Goal: Task Accomplishment & Management: Use online tool/utility

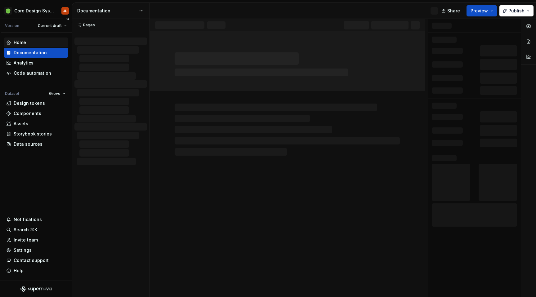
click at [20, 42] on div "Home" at bounding box center [20, 42] width 12 height 6
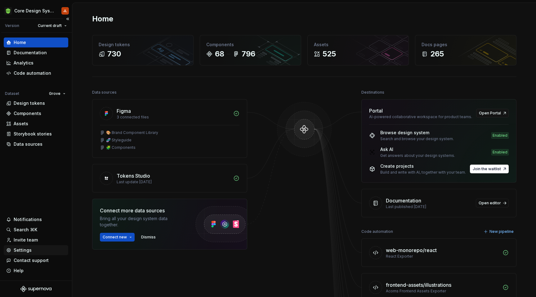
click at [23, 253] on div "Settings" at bounding box center [23, 250] width 18 height 6
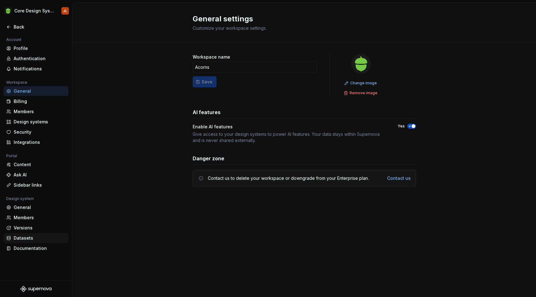
click at [28, 237] on div "Datasets" at bounding box center [40, 238] width 52 height 6
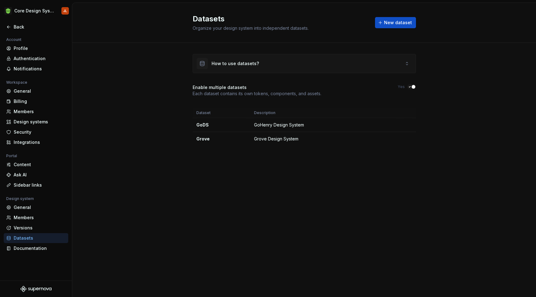
click at [246, 65] on div "How to use datasets?" at bounding box center [235, 64] width 47 height 6
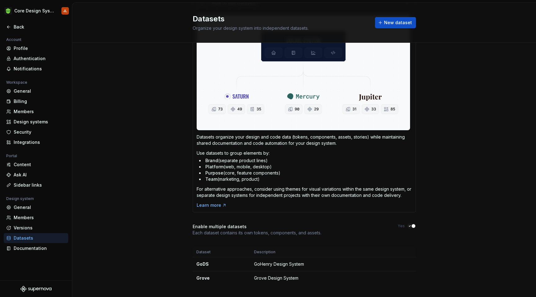
scroll to position [72, 0]
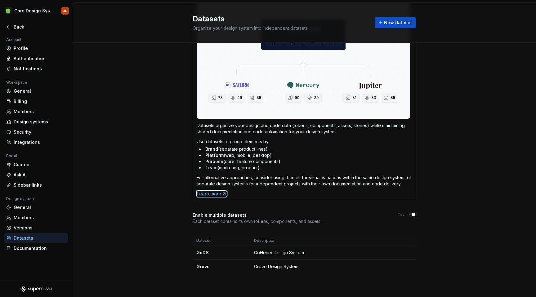
click at [211, 196] on div "Learn more" at bounding box center [212, 194] width 30 height 6
click at [409, 252] on html "Core Design System JL Back Account Profile Authentication Notifications Workspa…" at bounding box center [268, 148] width 536 height 297
click at [20, 25] on div "Back" at bounding box center [40, 27] width 52 height 6
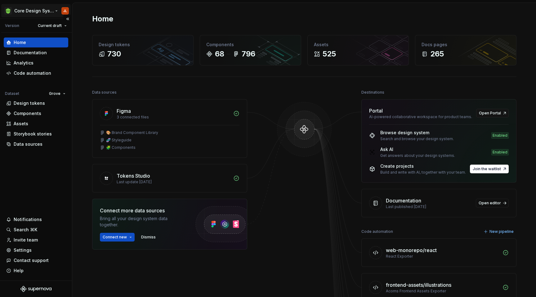
click at [57, 11] on html "Core Design System JL Version Current draft Home Documentation Analytics Code a…" at bounding box center [268, 148] width 536 height 297
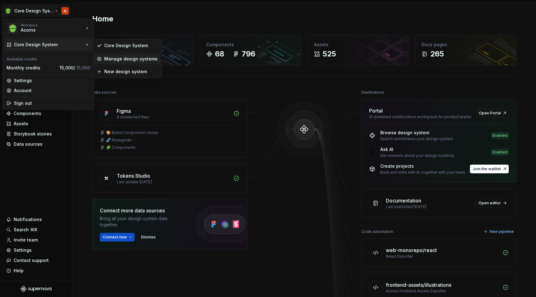
click at [112, 61] on div "Manage design systems" at bounding box center [130, 59] width 53 height 6
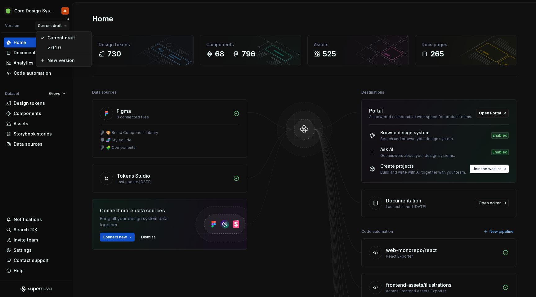
click at [66, 25] on html "Core Design System JL Version Current draft Home Documentation Analytics Code a…" at bounding box center [268, 148] width 536 height 297
click at [64, 94] on html "Core Design System JL Version Current draft Home Documentation Analytics Code a…" at bounding box center [268, 148] width 536 height 297
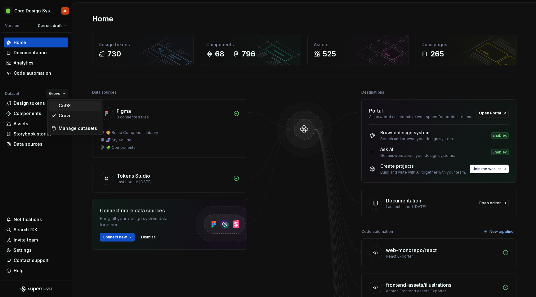
click at [65, 105] on div "GoDS" at bounding box center [79, 106] width 40 height 6
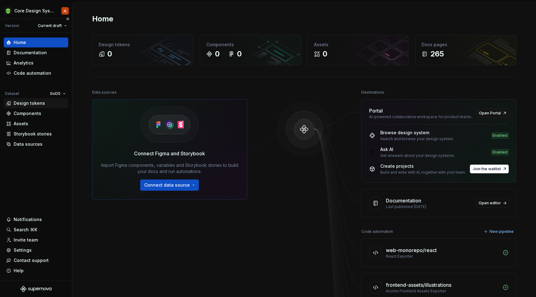
click at [31, 106] on div "Design tokens" at bounding box center [29, 103] width 31 height 6
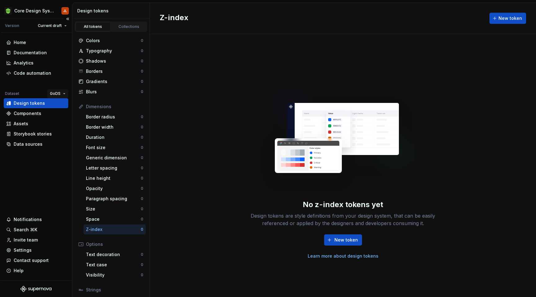
click at [65, 92] on html "Core Design System JL Version Current draft Home Documentation Analytics Code a…" at bounding box center [268, 148] width 536 height 297
click at [66, 115] on div "Grove" at bounding box center [79, 116] width 40 height 6
click at [34, 63] on div "Analytics" at bounding box center [36, 63] width 60 height 6
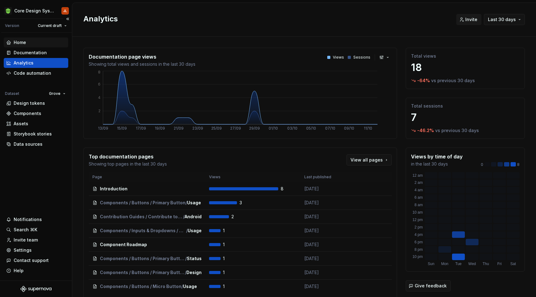
click at [25, 41] on div "Home" at bounding box center [20, 42] width 12 height 6
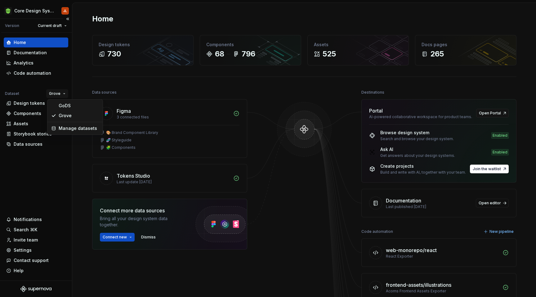
click at [63, 94] on html "Core Design System JL Version Current draft Home Documentation Analytics Code a…" at bounding box center [268, 148] width 536 height 297
click at [31, 166] on html "Core Design System JL Version Current draft Home Documentation Analytics Code a…" at bounding box center [268, 148] width 536 height 297
click at [30, 105] on div "Design tokens" at bounding box center [29, 103] width 31 height 6
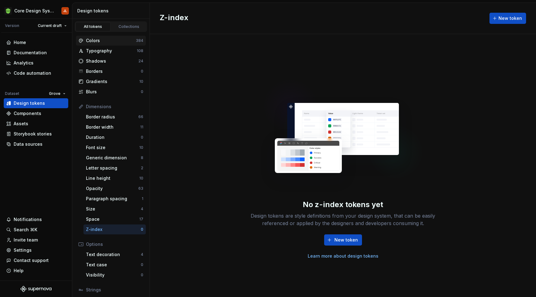
click at [100, 41] on div "Colors" at bounding box center [111, 41] width 50 height 6
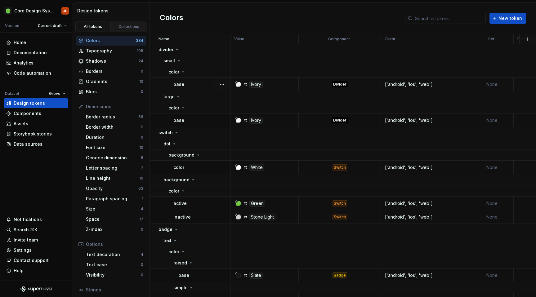
click at [248, 85] on icon at bounding box center [245, 84] width 5 height 5
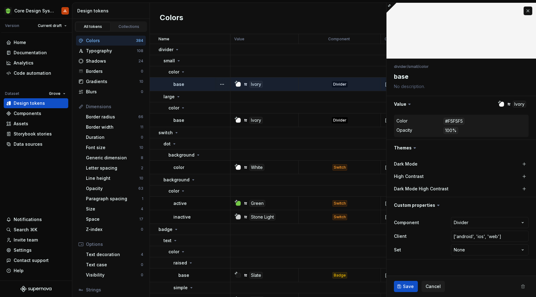
type textarea "*"
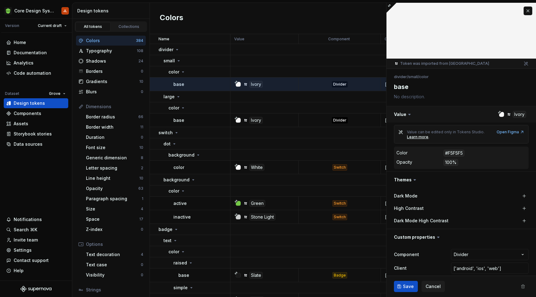
click at [512, 116] on button "button" at bounding box center [462, 114] width 150 height 16
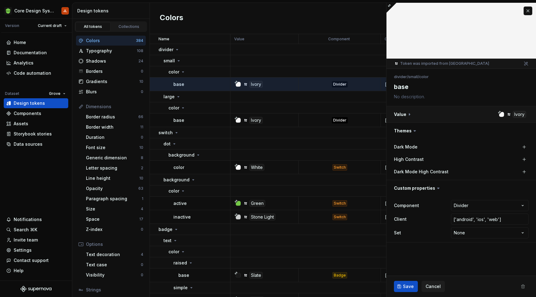
click at [512, 116] on button "button" at bounding box center [462, 114] width 150 height 16
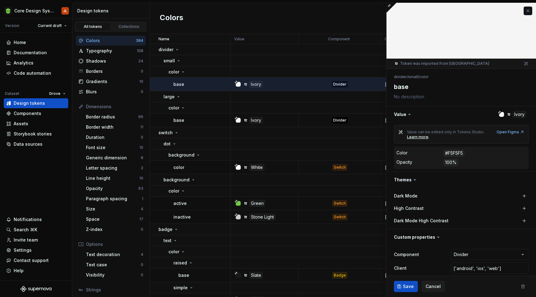
click at [528, 11] on button "button" at bounding box center [528, 11] width 9 height 9
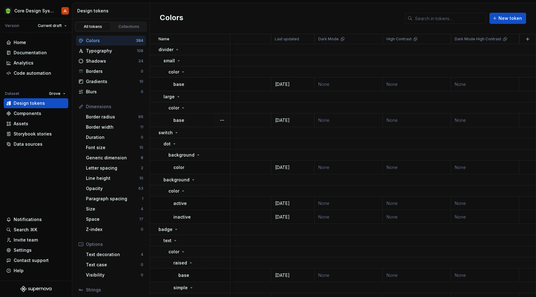
scroll to position [0, 312]
click at [435, 19] on input "text" at bounding box center [449, 18] width 73 height 11
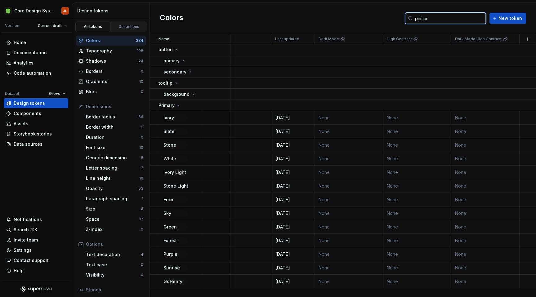
type input "primary"
click at [436, 17] on input "primary" at bounding box center [449, 18] width 73 height 11
drag, startPoint x: 436, startPoint y: 20, endPoint x: 401, endPoint y: 20, distance: 34.8
click at [401, 20] on div "Colors primary New token" at bounding box center [343, 18] width 386 height 31
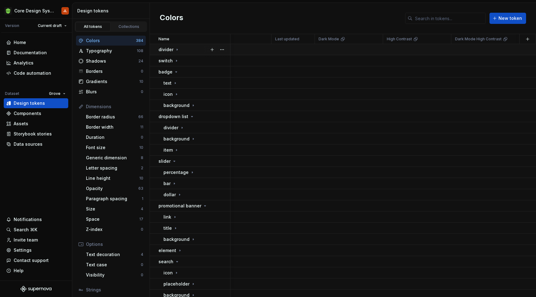
click at [177, 49] on icon at bounding box center [177, 50] width 1 height 2
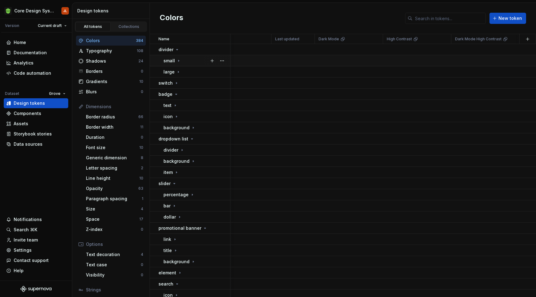
click at [177, 63] on icon at bounding box center [178, 60] width 5 height 5
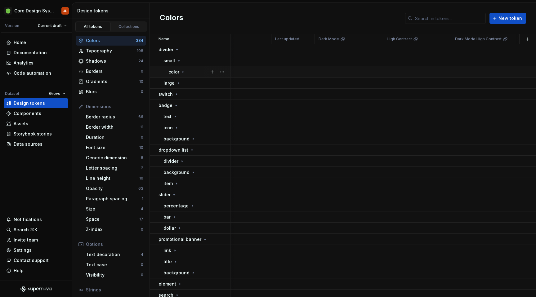
click at [178, 73] on p "color" at bounding box center [174, 72] width 11 height 6
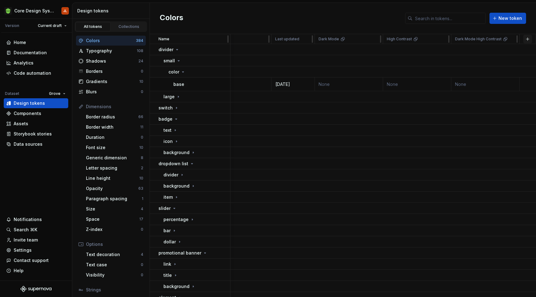
click at [530, 39] on button "button" at bounding box center [528, 39] width 9 height 9
click at [486, 64] on div "New custom property" at bounding box center [492, 64] width 47 height 6
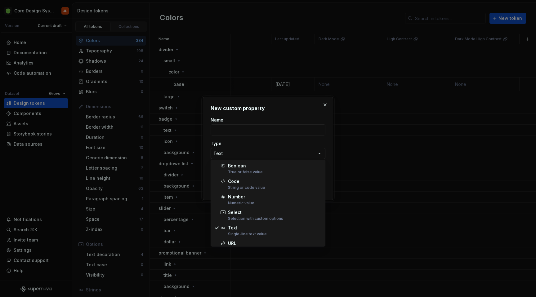
click at [258, 153] on div "**********" at bounding box center [268, 148] width 536 height 297
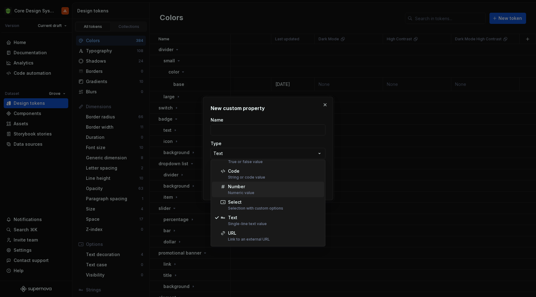
scroll to position [24, 0]
click at [326, 106] on div "**********" at bounding box center [268, 148] width 536 height 297
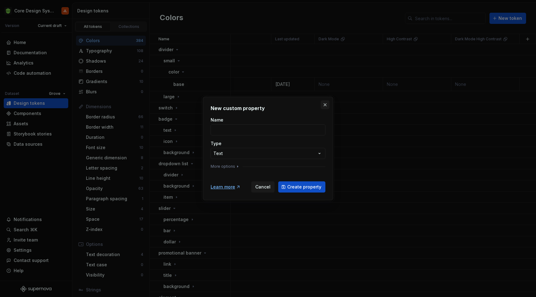
click at [326, 105] on button "button" at bounding box center [325, 105] width 9 height 9
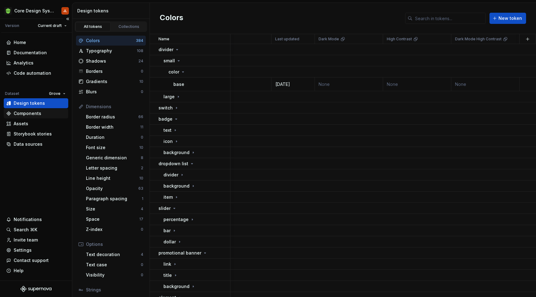
click at [31, 114] on div "Components" at bounding box center [28, 114] width 28 height 6
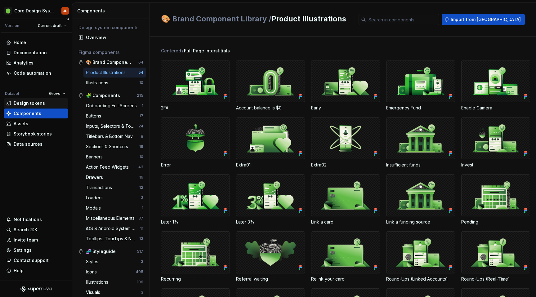
click at [32, 102] on div "Design tokens" at bounding box center [29, 103] width 31 height 6
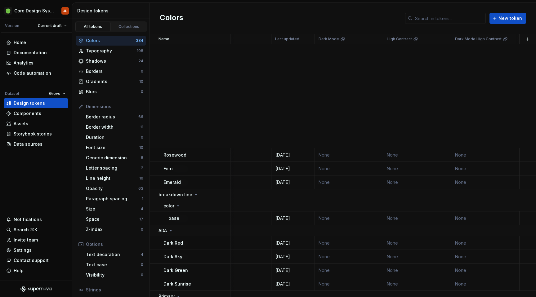
scroll to position [10565, 312]
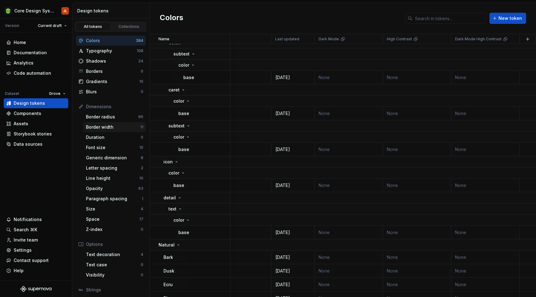
click at [110, 127] on div "Border width" at bounding box center [113, 127] width 54 height 6
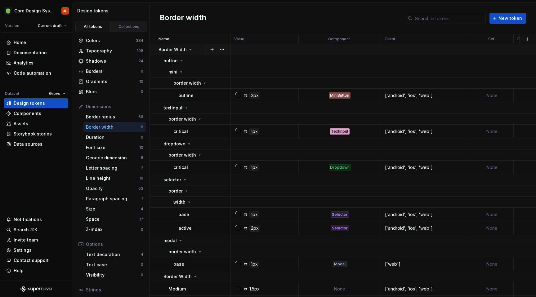
click at [190, 51] on icon at bounding box center [190, 49] width 5 height 5
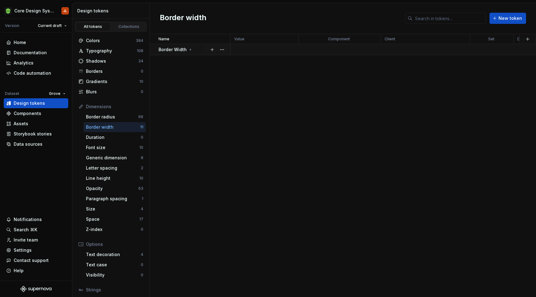
click at [190, 51] on icon at bounding box center [190, 49] width 5 height 5
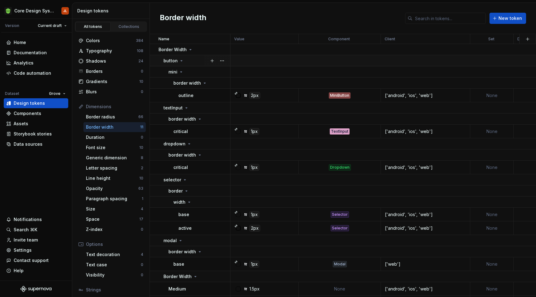
click at [182, 62] on icon at bounding box center [181, 60] width 5 height 5
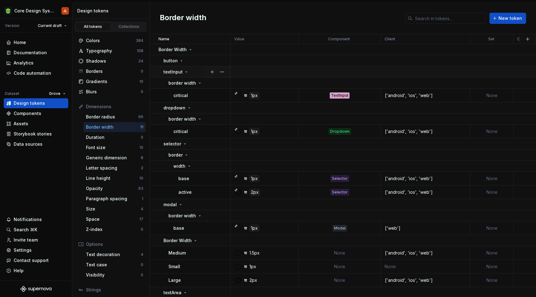
click at [182, 73] on p "textInput" at bounding box center [173, 72] width 19 height 6
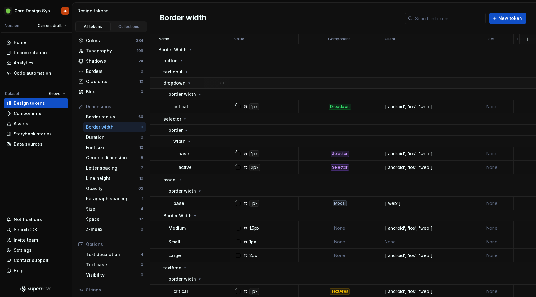
click at [183, 84] on p "dropdown" at bounding box center [175, 83] width 22 height 6
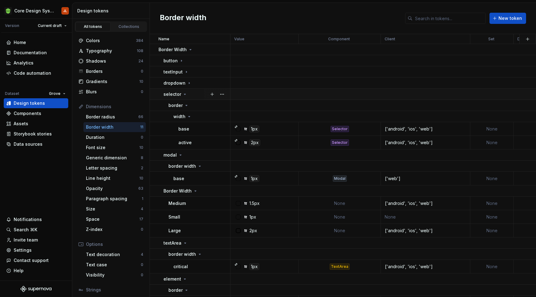
click at [183, 94] on icon at bounding box center [185, 94] width 5 height 5
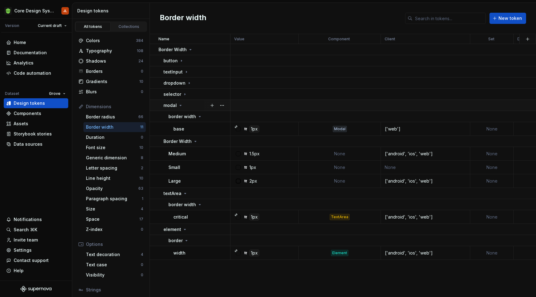
click at [182, 108] on td "modal" at bounding box center [190, 105] width 81 height 11
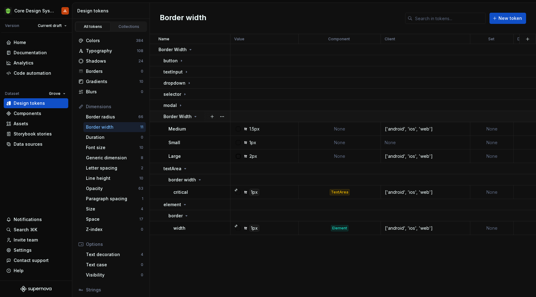
click at [188, 116] on p "Border Width" at bounding box center [178, 117] width 28 height 6
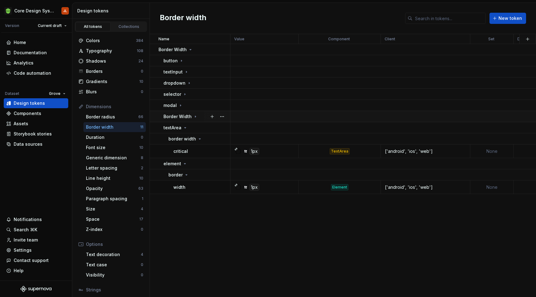
click at [193, 115] on icon at bounding box center [195, 116] width 5 height 5
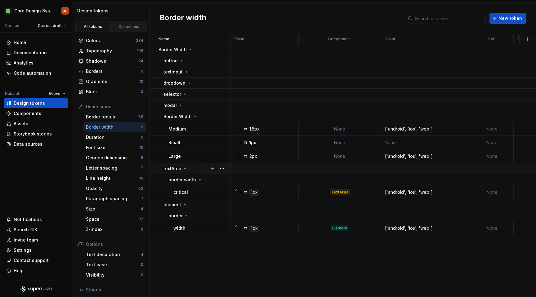
click at [186, 169] on icon at bounding box center [185, 168] width 5 height 5
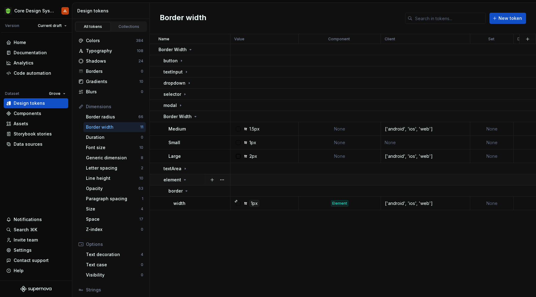
click at [185, 182] on icon at bounding box center [185, 180] width 5 height 5
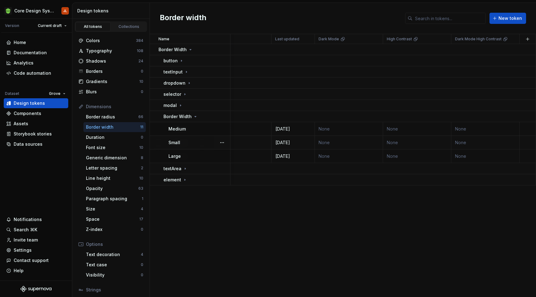
scroll to position [0, 312]
click at [331, 128] on td "None" at bounding box center [349, 129] width 68 height 14
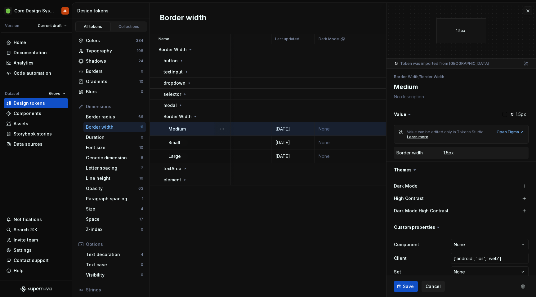
scroll to position [10, 0]
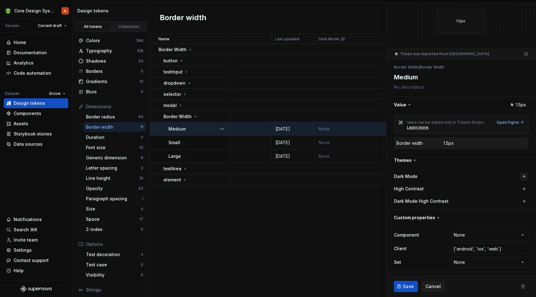
click at [525, 177] on button "button" at bounding box center [524, 176] width 9 height 9
click at [522, 179] on button "button" at bounding box center [523, 176] width 9 height 9
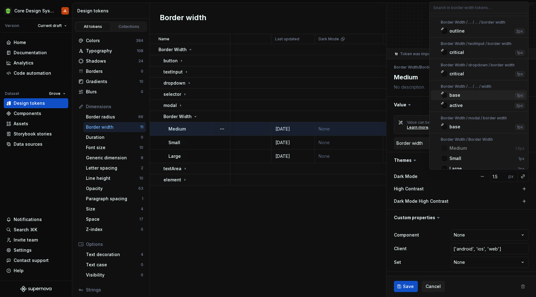
scroll to position [48, 0]
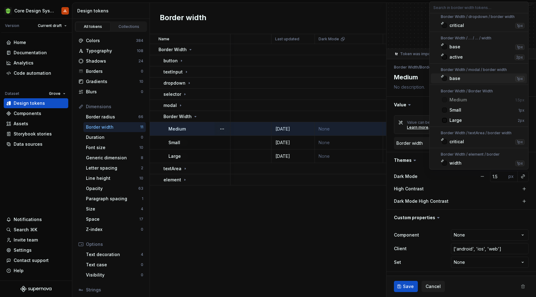
click at [361, 217] on html "Core Design System JL Version Current draft Home Documentation Analytics Code a…" at bounding box center [268, 148] width 536 height 297
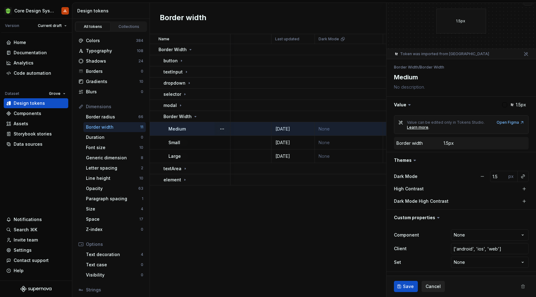
click at [433, 288] on span "Cancel" at bounding box center [433, 287] width 15 height 6
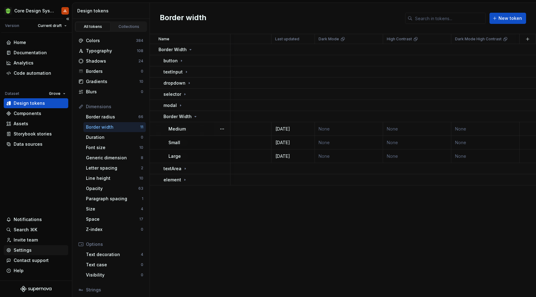
click at [26, 249] on div "Settings" at bounding box center [23, 250] width 18 height 6
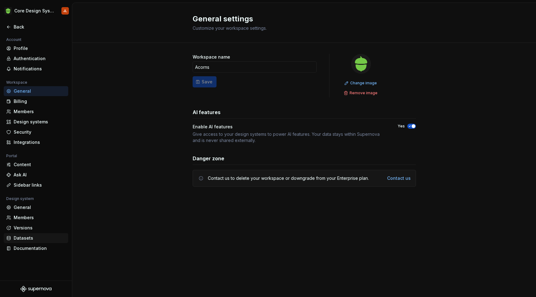
click at [21, 239] on div "Datasets" at bounding box center [40, 238] width 52 height 6
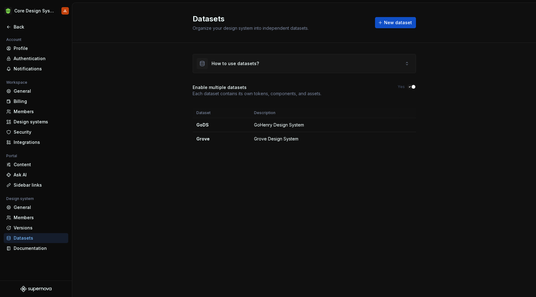
click at [351, 61] on div "How to use datasets?" at bounding box center [304, 63] width 223 height 19
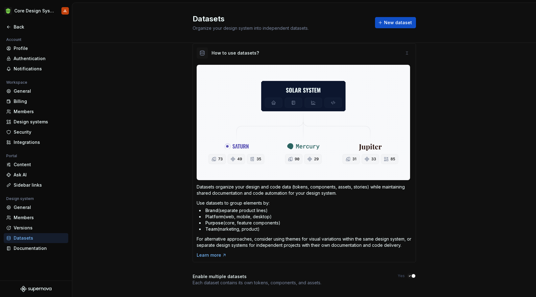
scroll to position [15, 0]
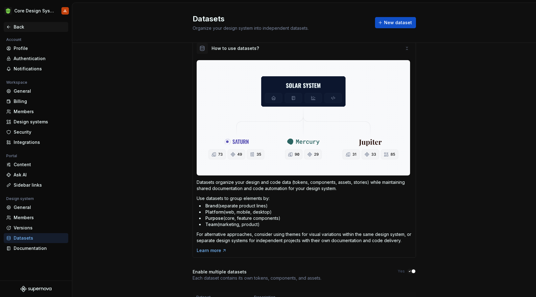
click at [23, 28] on div "Back" at bounding box center [40, 27] width 52 height 6
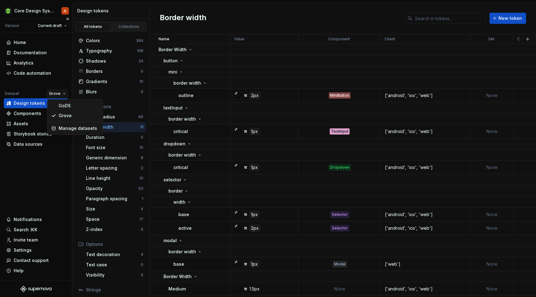
click at [57, 97] on html "Core Design System JL Version Current draft Home Documentation Analytics Code a…" at bounding box center [268, 148] width 536 height 297
click at [72, 107] on div "GoDS" at bounding box center [79, 106] width 40 height 6
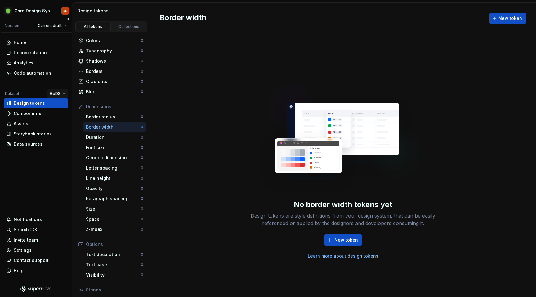
click at [62, 93] on html "Core Design System JL Version Current draft Home Documentation Analytics Code a…" at bounding box center [268, 148] width 536 height 297
click at [67, 115] on div "Grove" at bounding box center [79, 116] width 40 height 6
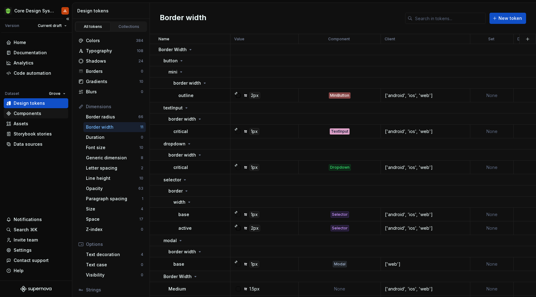
click at [33, 114] on div "Components" at bounding box center [28, 114] width 28 height 6
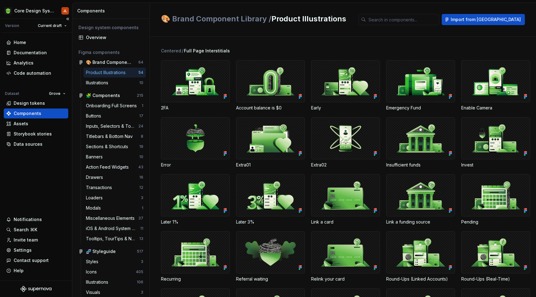
click at [33, 114] on div "Components" at bounding box center [28, 114] width 28 height 6
click at [142, 62] on button "button" at bounding box center [141, 62] width 9 height 9
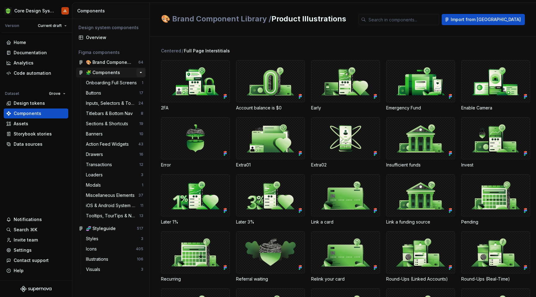
click at [141, 72] on button "button" at bounding box center [141, 72] width 9 height 9
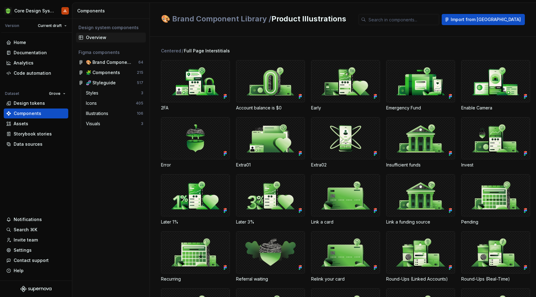
click at [106, 38] on div "Overview" at bounding box center [114, 37] width 57 height 6
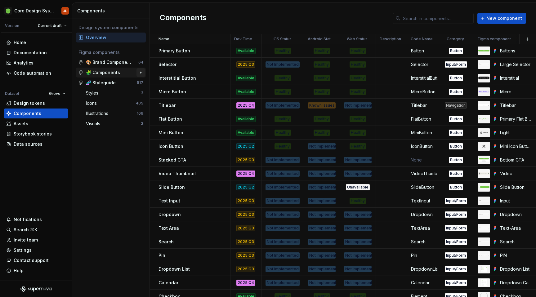
click at [141, 73] on button "button" at bounding box center [141, 72] width 9 height 9
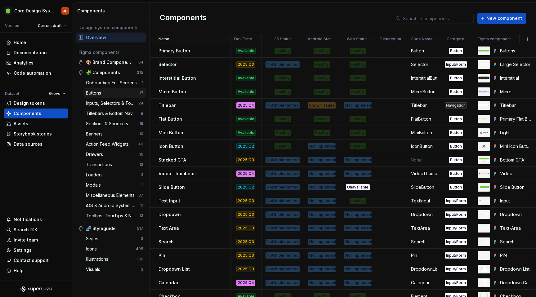
click at [106, 92] on div "Buttons" at bounding box center [112, 93] width 53 height 6
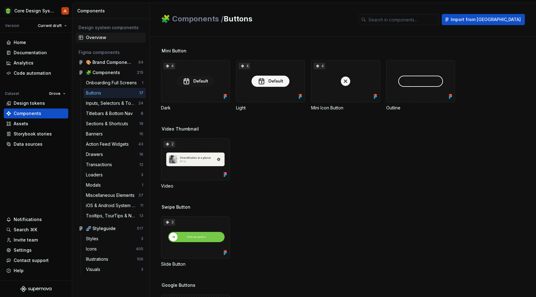
click at [90, 40] on div "Overview" at bounding box center [114, 37] width 57 height 6
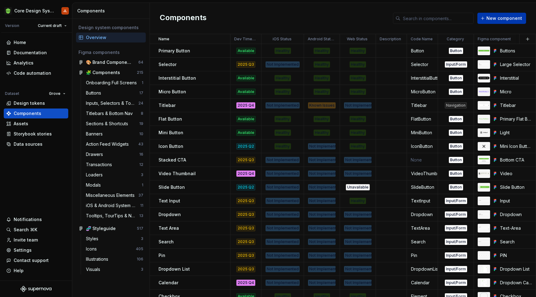
click at [511, 20] on span "New component" at bounding box center [505, 18] width 36 height 6
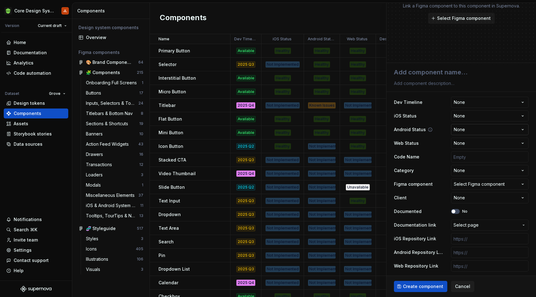
scroll to position [40, 0]
click at [460, 286] on span "Cancel" at bounding box center [462, 287] width 15 height 6
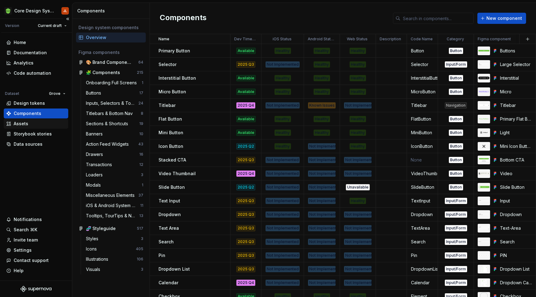
click at [30, 123] on div "Assets" at bounding box center [36, 124] width 60 height 6
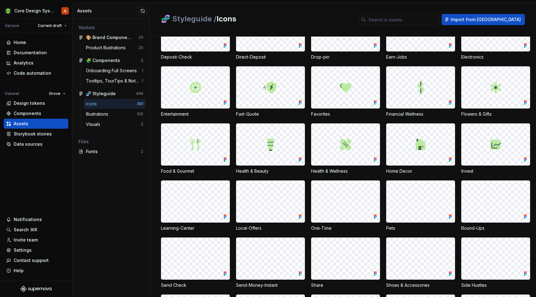
scroll to position [109, 0]
click at [29, 134] on div "Storybook stories" at bounding box center [33, 134] width 38 height 6
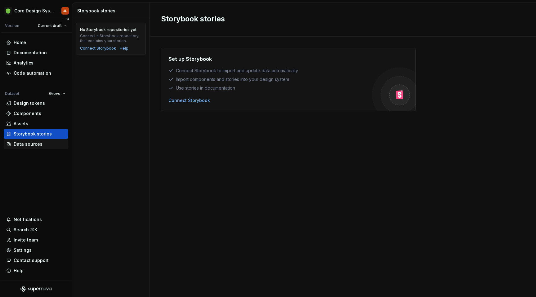
click at [26, 143] on div "Data sources" at bounding box center [28, 144] width 29 height 6
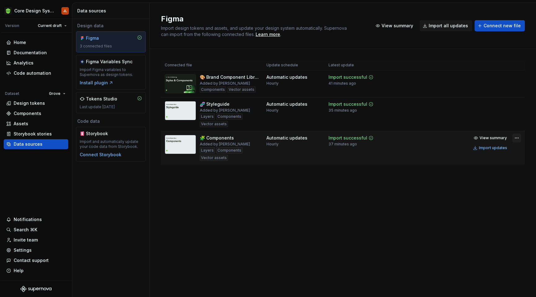
click at [518, 139] on html "Core Design System JL Version Current draft Home Documentation Analytics Code a…" at bounding box center [268, 148] width 536 height 297
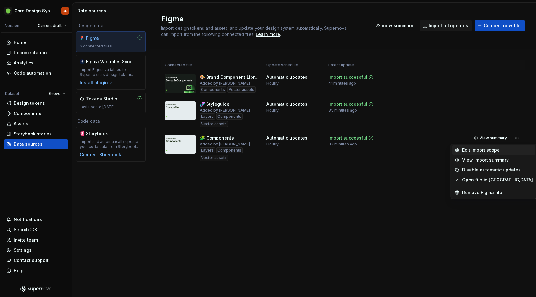
click at [490, 151] on div "Edit import scope" at bounding box center [498, 150] width 71 height 6
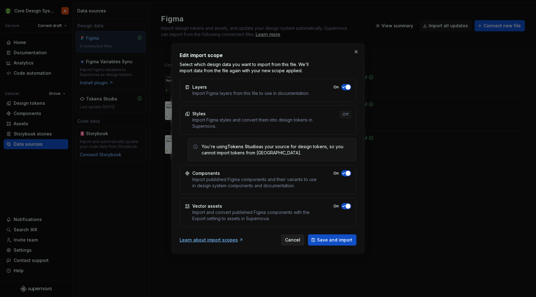
click at [289, 239] on span "Cancel" at bounding box center [292, 240] width 15 height 6
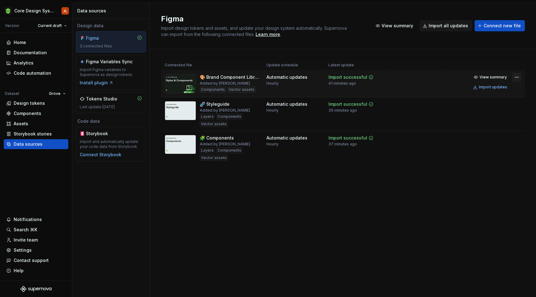
click at [516, 79] on html "Core Design System JL Version Current draft Home Documentation Analytics Code a…" at bounding box center [268, 148] width 536 height 297
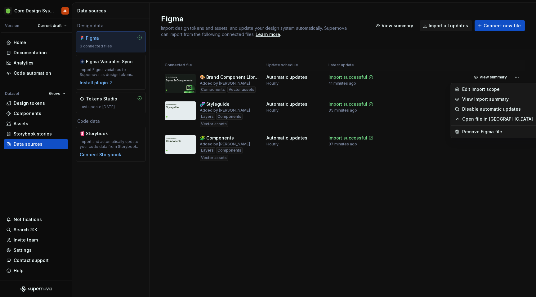
click at [213, 189] on html "Core Design System JL Version Current draft Home Documentation Analytics Code a…" at bounding box center [268, 148] width 536 height 297
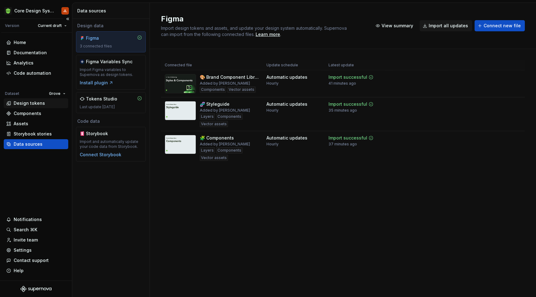
click at [28, 102] on div "Design tokens" at bounding box center [29, 103] width 31 height 6
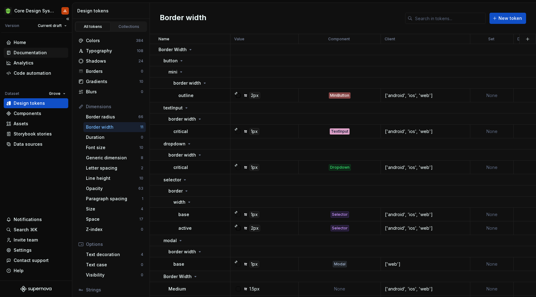
click at [30, 55] on div "Documentation" at bounding box center [30, 53] width 33 height 6
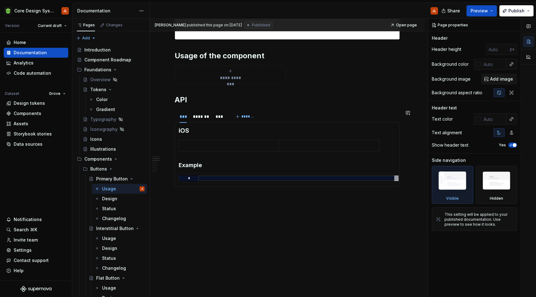
scroll to position [242, 0]
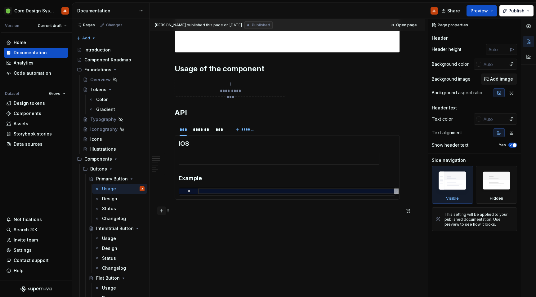
click at [161, 210] on button "button" at bounding box center [161, 211] width 9 height 9
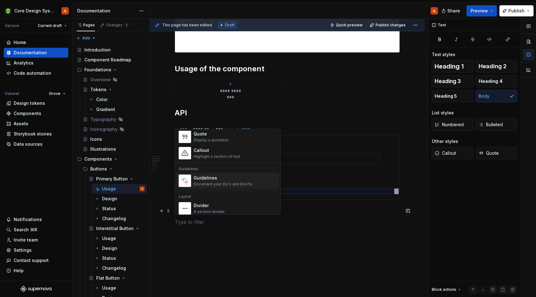
scroll to position [144, 0]
click at [216, 181] on div "Document your Do's and Don'ts." at bounding box center [224, 182] width 60 height 5
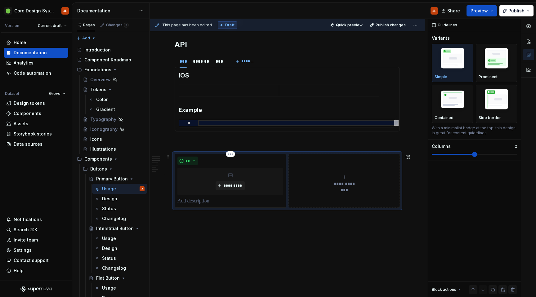
scroll to position [315, 0]
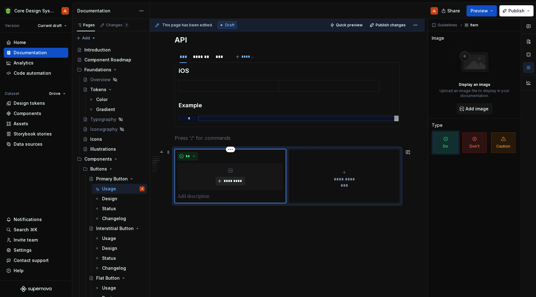
click at [226, 180] on span "*********" at bounding box center [233, 181] width 19 height 5
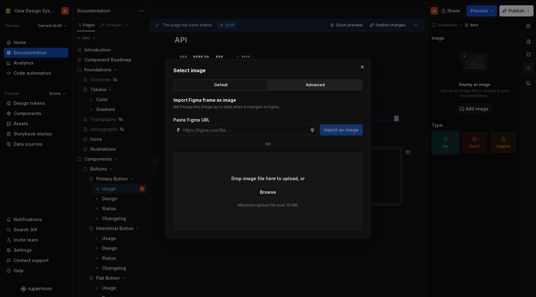
click at [328, 86] on div "Advanced" at bounding box center [315, 85] width 89 height 6
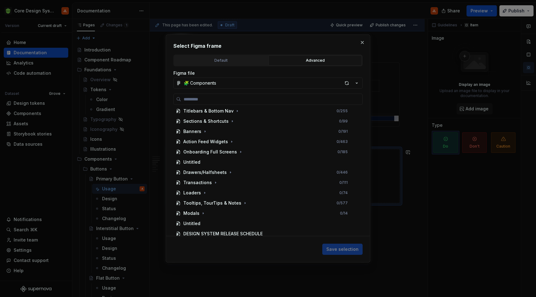
scroll to position [35, 0]
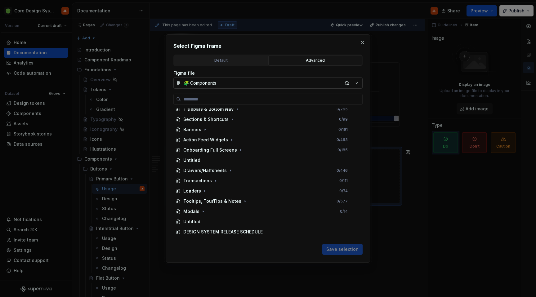
click at [358, 83] on icon "button" at bounding box center [357, 83] width 6 height 6
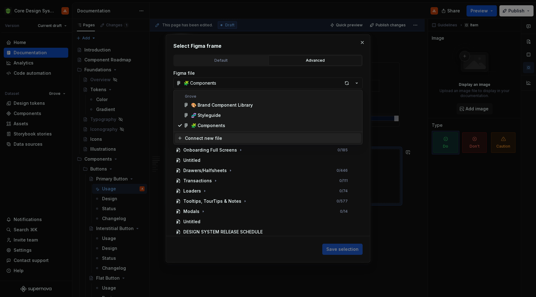
click at [191, 188] on div "Select Figma frame Default Advanced Import Figma frame as image We’ll keep this…" at bounding box center [268, 148] width 536 height 297
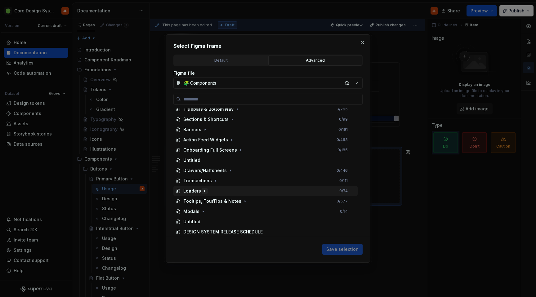
click at [203, 191] on icon "button" at bounding box center [204, 191] width 5 height 5
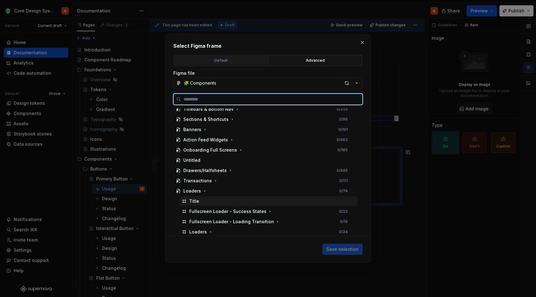
click at [196, 202] on div "Title" at bounding box center [194, 201] width 10 height 6
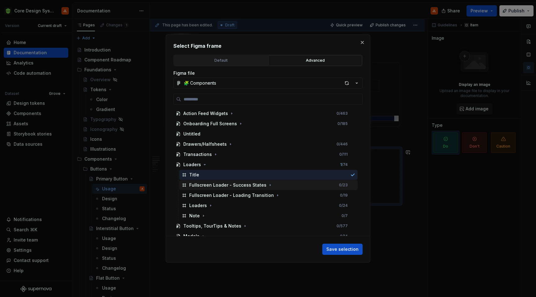
scroll to position [65, 0]
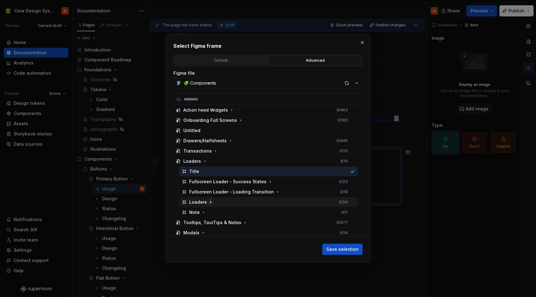
click at [210, 202] on icon "button" at bounding box center [210, 202] width 1 height 2
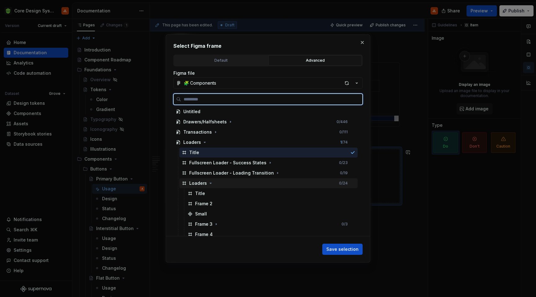
click at [200, 184] on div "Loaders" at bounding box center [198, 183] width 18 height 6
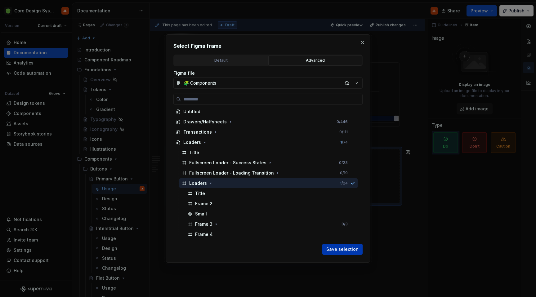
click at [346, 251] on span "Save selection" at bounding box center [343, 249] width 32 height 6
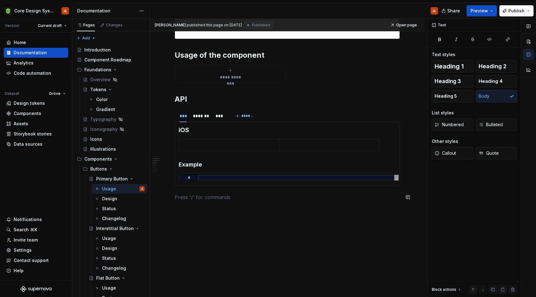
scroll to position [256, 0]
click at [162, 199] on button "button" at bounding box center [161, 197] width 9 height 9
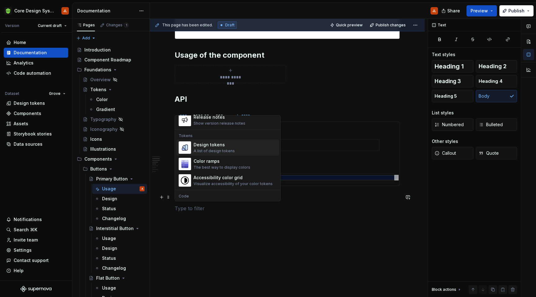
scroll to position [438, 0]
click at [226, 143] on div "Design tokens" at bounding box center [214, 144] width 41 height 6
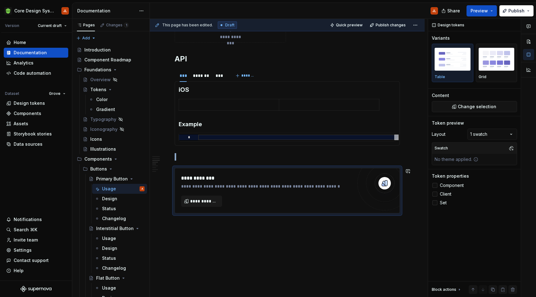
scroll to position [309, 0]
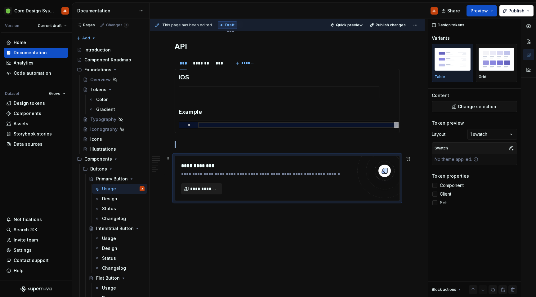
click at [214, 191] on span "**********" at bounding box center [204, 189] width 28 height 6
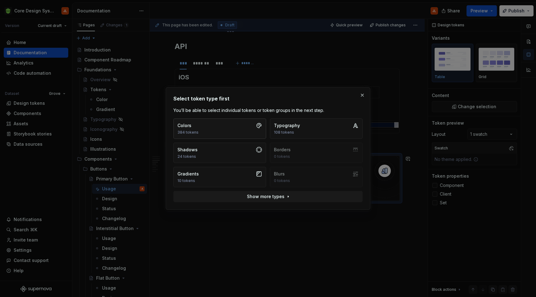
click at [242, 129] on button "Colors 384 tokens" at bounding box center [220, 129] width 93 height 20
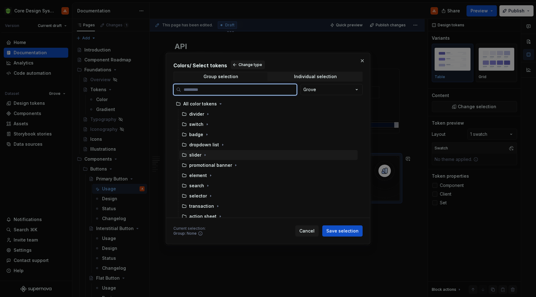
click at [196, 156] on div "slider" at bounding box center [195, 155] width 12 height 6
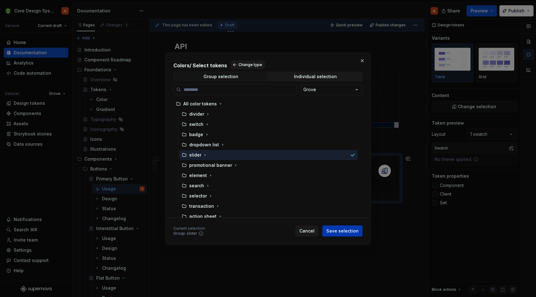
click at [339, 229] on span "Save selection" at bounding box center [343, 231] width 32 height 6
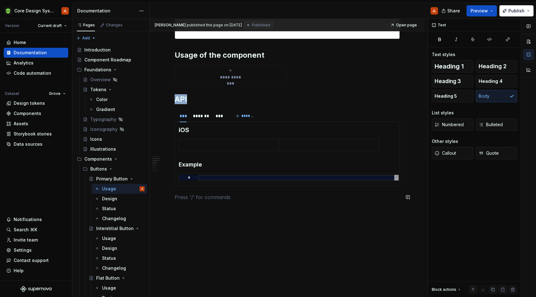
scroll to position [246, 0]
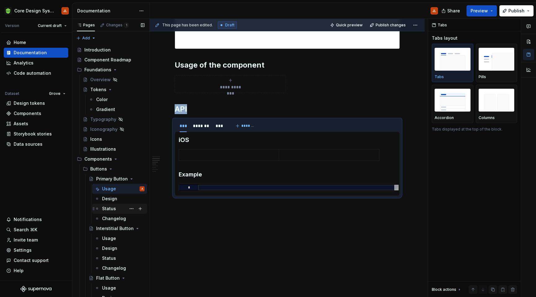
click at [111, 209] on div "Status" at bounding box center [109, 209] width 14 height 6
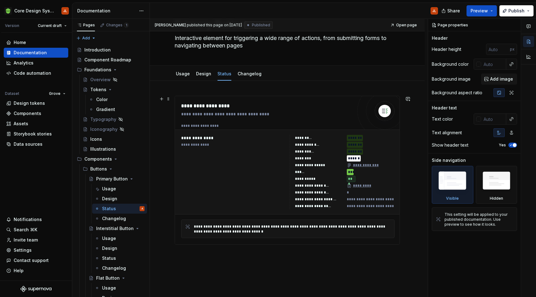
scroll to position [50, 0]
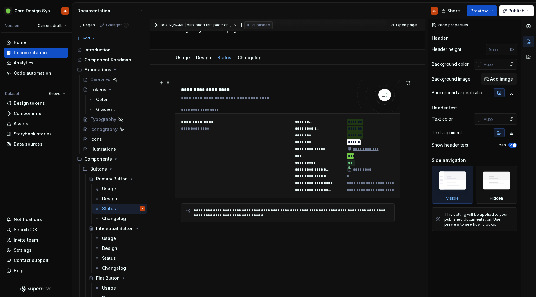
click at [239, 134] on div "**********" at bounding box center [233, 156] width 105 height 75
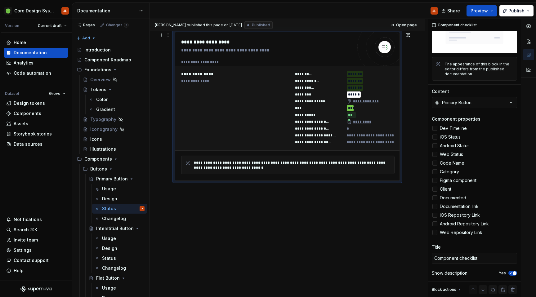
scroll to position [104, 0]
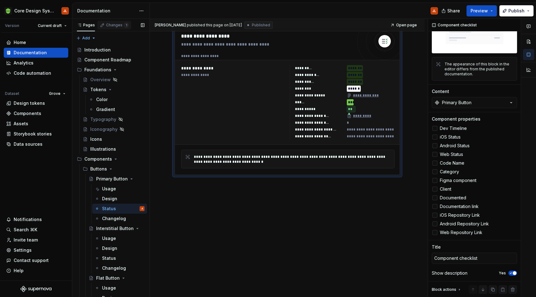
click at [113, 29] on div "Changes 1" at bounding box center [114, 25] width 34 height 9
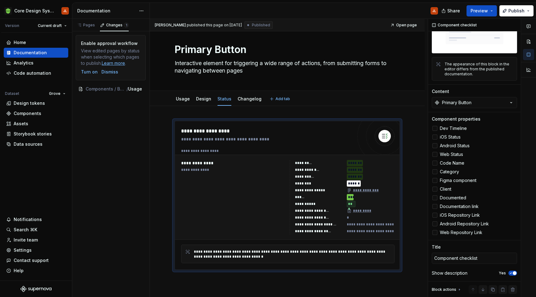
scroll to position [0, 0]
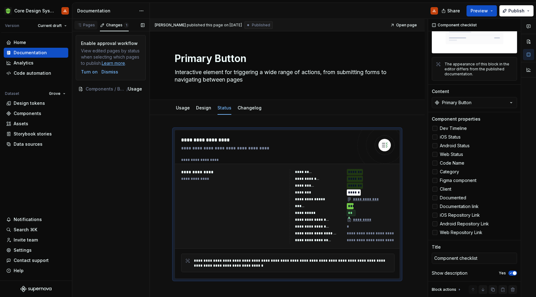
click at [90, 27] on div "Pages" at bounding box center [86, 25] width 18 height 5
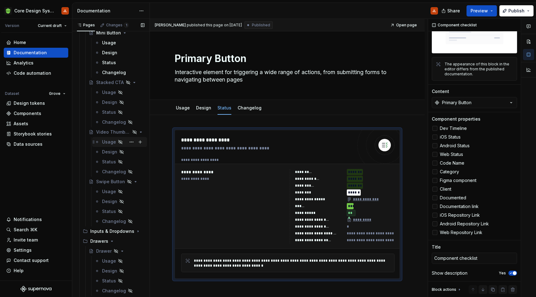
scroll to position [398, 0]
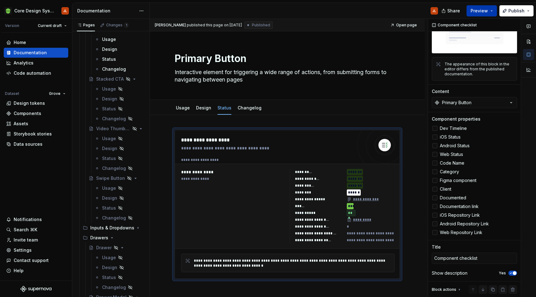
click at [492, 11] on button "Preview" at bounding box center [482, 10] width 30 height 11
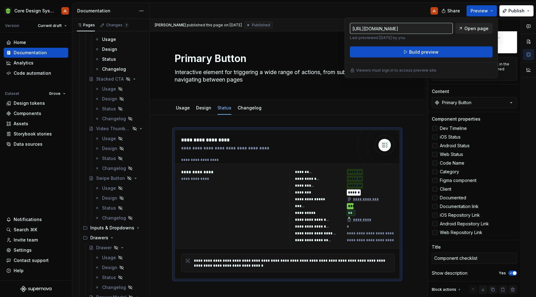
click at [474, 29] on span "Open page" at bounding box center [477, 28] width 24 height 6
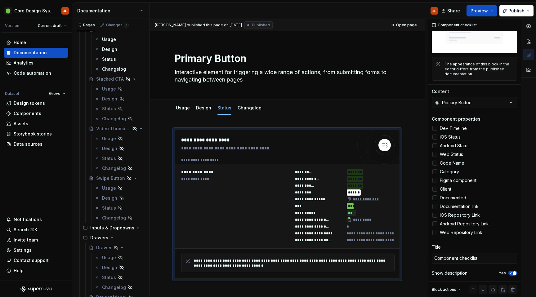
click at [394, 9] on div "JL" at bounding box center [296, 11] width 293 height 16
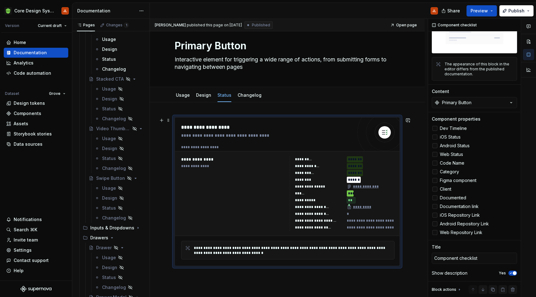
scroll to position [15, 0]
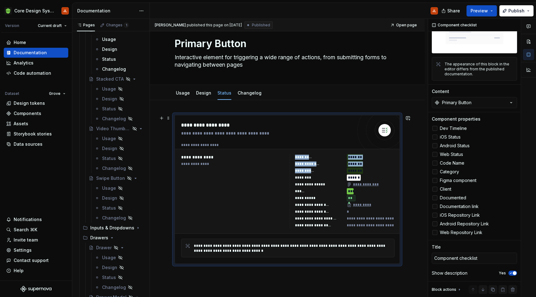
drag, startPoint x: 296, startPoint y: 157, endPoint x: 320, endPoint y: 171, distance: 28.1
click at [320, 171] on div "**********" at bounding box center [342, 191] width 105 height 75
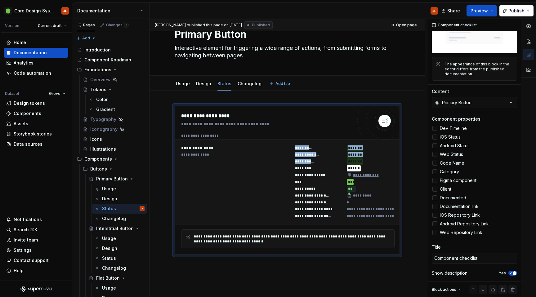
scroll to position [43, 0]
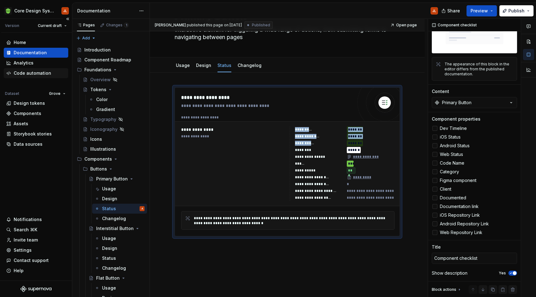
click at [37, 73] on div "Code automation" at bounding box center [33, 73] width 38 height 6
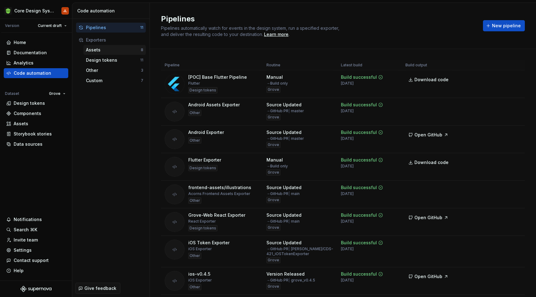
click at [106, 51] on div "Assets" at bounding box center [113, 50] width 55 height 6
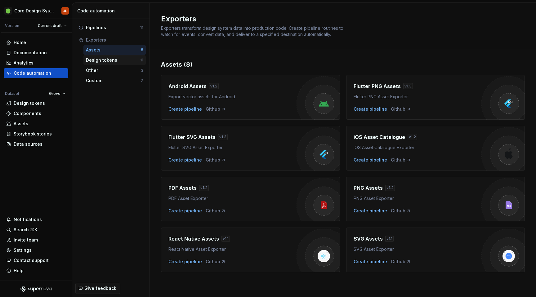
click at [106, 60] on div "Design tokens" at bounding box center [113, 60] width 54 height 6
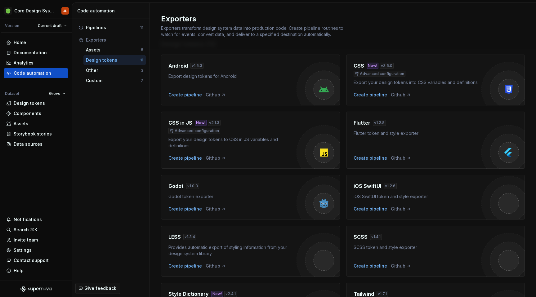
scroll to position [23, 0]
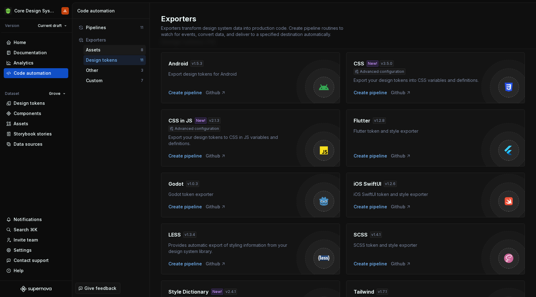
click at [104, 50] on div "Assets" at bounding box center [113, 50] width 55 height 6
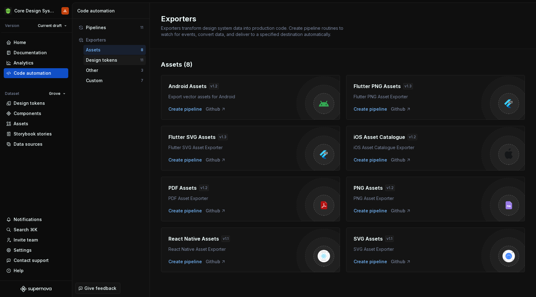
click at [104, 62] on div "Design tokens" at bounding box center [113, 60] width 54 height 6
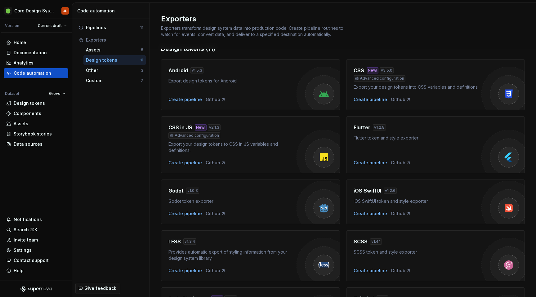
scroll to position [16, 0]
click at [376, 163] on div "Create pipeline" at bounding box center [371, 163] width 34 height 6
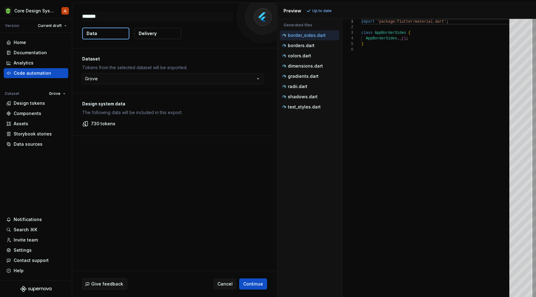
type textarea "*"
drag, startPoint x: 116, startPoint y: 122, endPoint x: 91, endPoint y: 124, distance: 25.5
click at [91, 124] on div "730 tokens" at bounding box center [173, 124] width 182 height 6
click at [305, 57] on p "colors.dart" at bounding box center [299, 55] width 23 height 5
type textarea "**********"
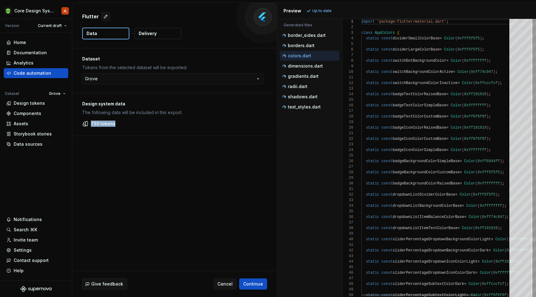
scroll to position [56, 0]
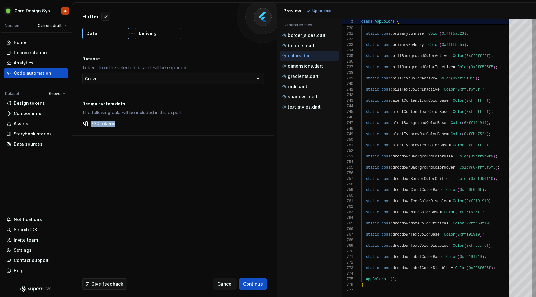
scroll to position [56, 0]
click at [228, 285] on span "Cancel" at bounding box center [225, 284] width 15 height 6
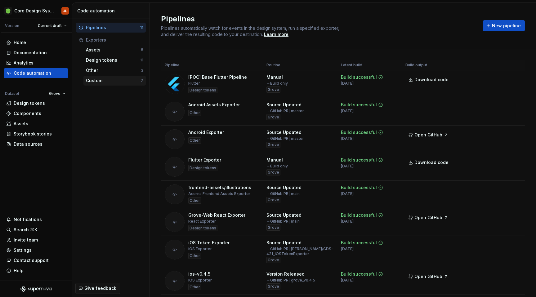
click at [118, 80] on div "Custom" at bounding box center [113, 81] width 55 height 6
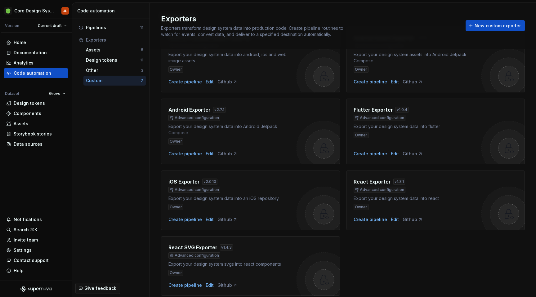
scroll to position [71, 0]
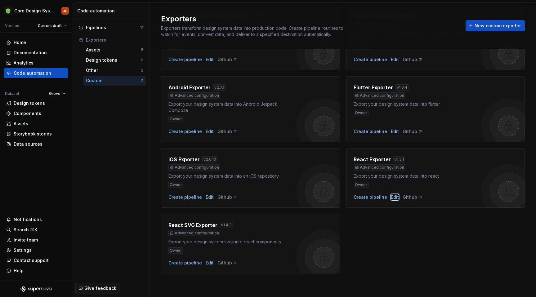
click at [394, 200] on div "Edit" at bounding box center [395, 197] width 8 height 6
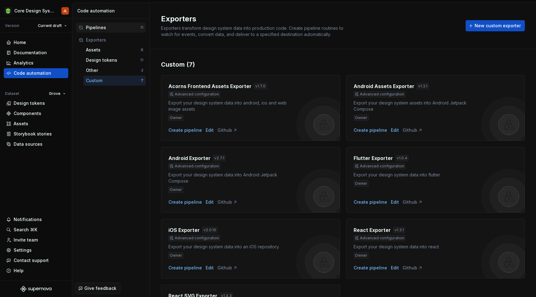
click at [106, 28] on div "Pipelines" at bounding box center [113, 28] width 54 height 6
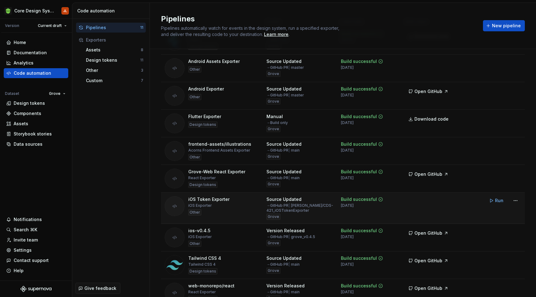
scroll to position [104, 0]
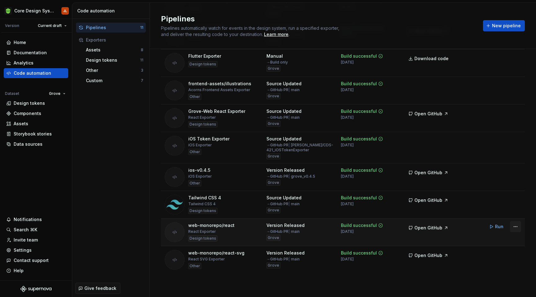
click at [519, 227] on html "Core Design System JL Version Current draft Home Documentation Analytics Code a…" at bounding box center [268, 148] width 536 height 297
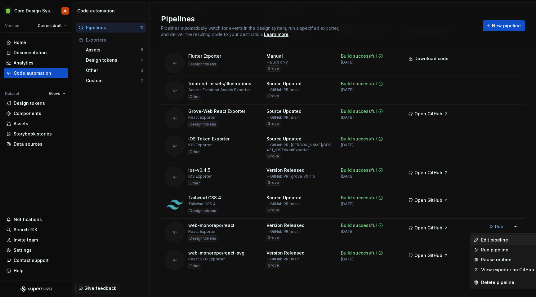
click at [508, 242] on div "Edit pipeline" at bounding box center [507, 240] width 53 height 6
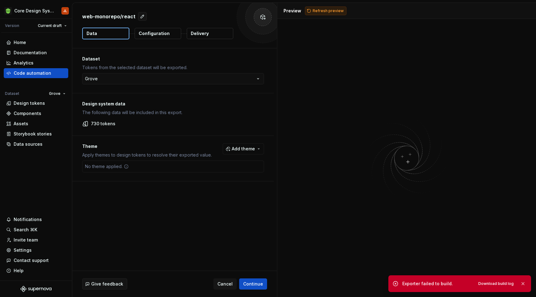
click at [313, 11] on span "Refresh preview" at bounding box center [328, 10] width 31 height 5
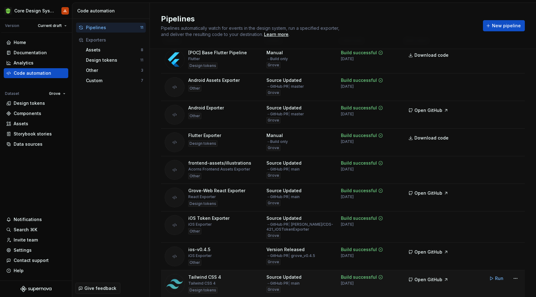
scroll to position [20, 0]
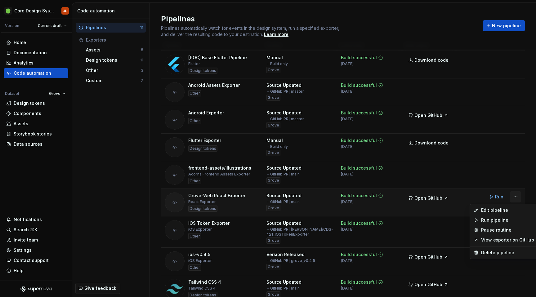
click at [515, 197] on html "Core Design System JL Version Current draft Home Documentation Analytics Code a…" at bounding box center [268, 148] width 536 height 297
click at [495, 211] on div "Edit pipeline" at bounding box center [507, 210] width 53 height 6
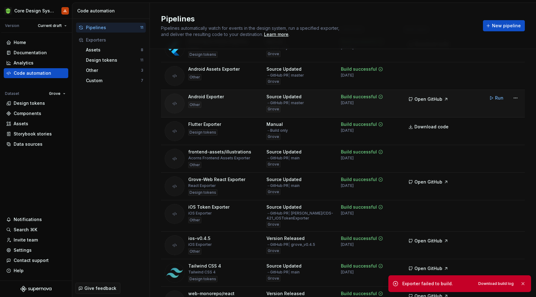
scroll to position [17, 0]
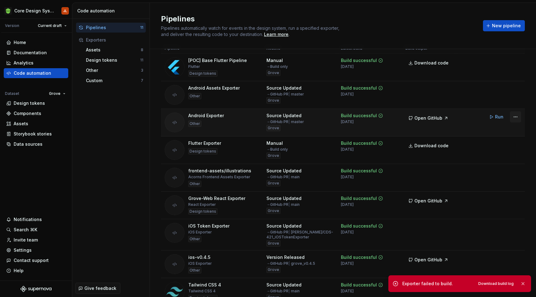
click at [517, 117] on html "Core Design System JL Version Current draft Home Documentation Analytics Code a…" at bounding box center [268, 148] width 536 height 297
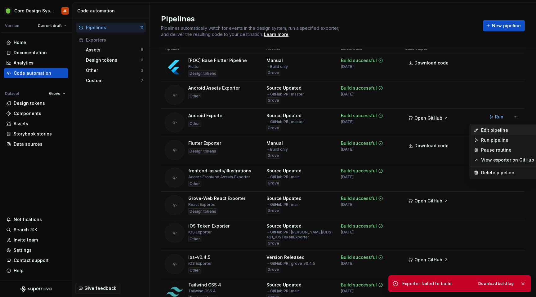
click at [499, 129] on div "Edit pipeline" at bounding box center [507, 130] width 53 height 6
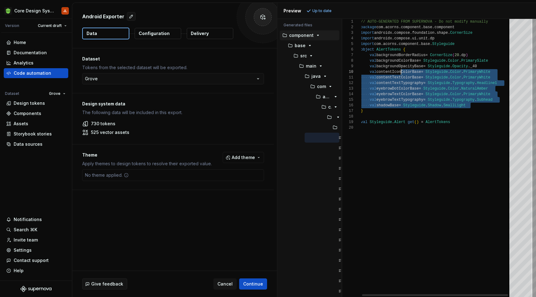
scroll to position [28, 0]
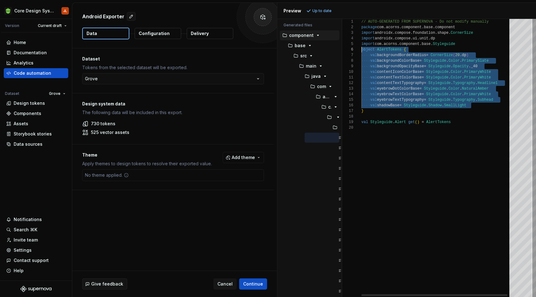
drag, startPoint x: 478, startPoint y: 107, endPoint x: 352, endPoint y: 48, distance: 139.4
click at [362, 48] on div "// AUTO-GENERATED FROM SUPERNOVA - Do not modify m anually package com . acorns…" at bounding box center [439, 158] width 154 height 278
type textarea "**********"
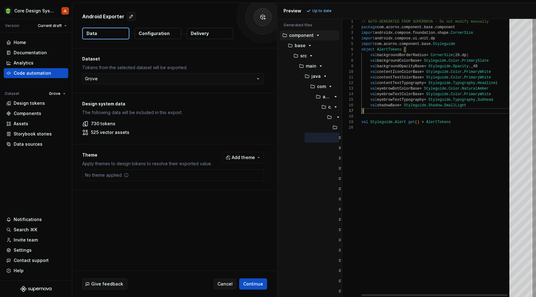
scroll to position [34, 2]
click at [482, 109] on div "// AUTO-GENERATED FROM SUPERNOVA - Do not modify m anually package com . acorns…" at bounding box center [439, 158] width 154 height 278
click at [157, 33] on p "Configuration" at bounding box center [154, 33] width 31 height 6
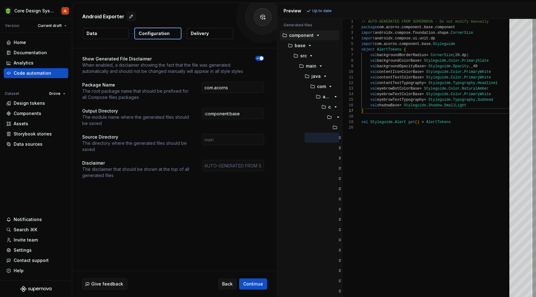
click at [214, 36] on button "Delivery" at bounding box center [210, 33] width 47 height 11
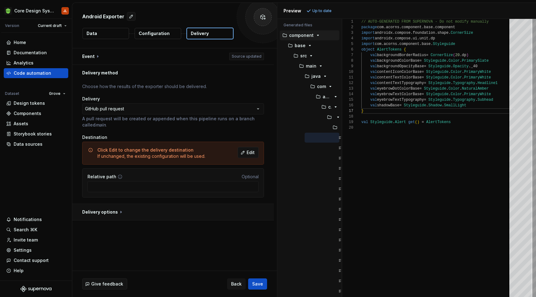
click at [120, 213] on button "button" at bounding box center [173, 212] width 202 height 16
type textarea "*"
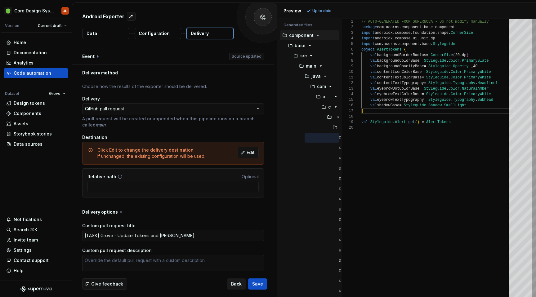
click at [234, 283] on span "Back" at bounding box center [236, 284] width 11 height 6
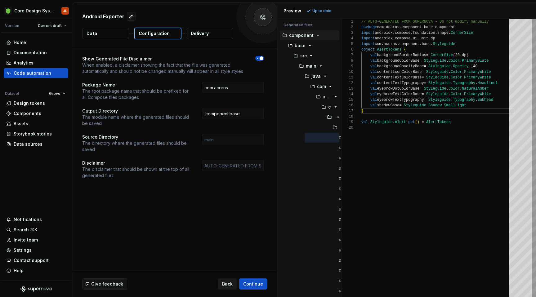
click at [230, 284] on span "Back" at bounding box center [227, 284] width 11 height 6
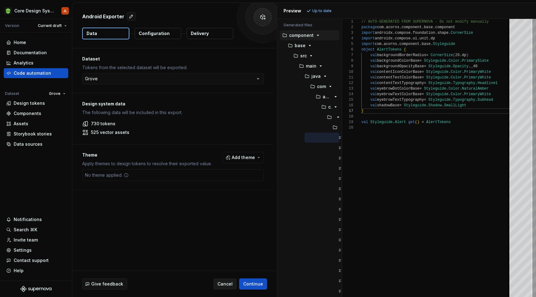
click at [224, 283] on span "Cancel" at bounding box center [225, 284] width 15 height 6
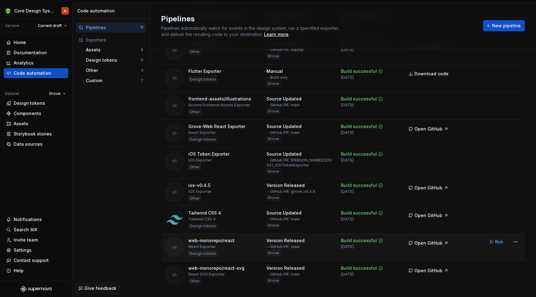
scroll to position [104, 0]
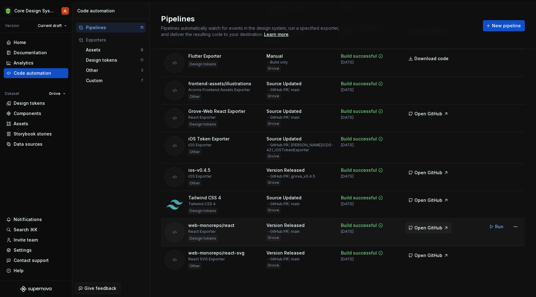
click at [435, 230] on span "Open GitHub" at bounding box center [429, 228] width 28 height 6
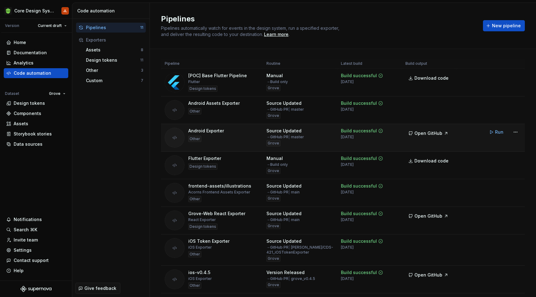
scroll to position [0, 0]
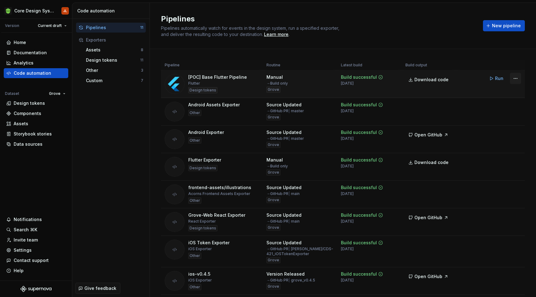
click at [517, 80] on html "Core Design System JL Version Current draft Home Documentation Analytics Code a…" at bounding box center [268, 148] width 536 height 297
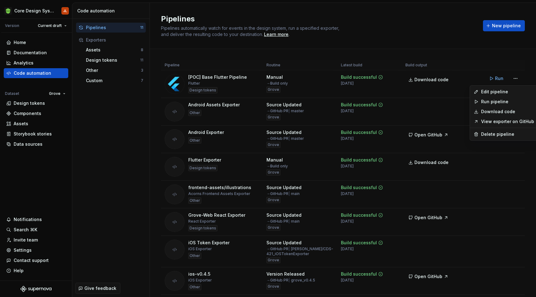
click at [120, 175] on html "Core Design System JL Version Current draft Home Documentation Analytics Code a…" at bounding box center [268, 148] width 536 height 297
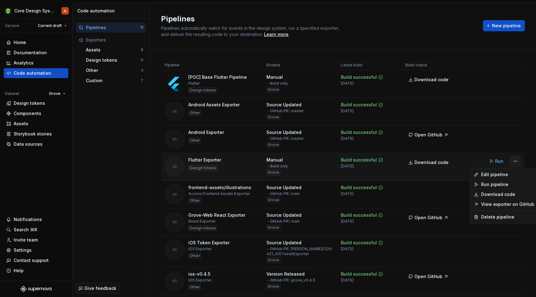
click at [518, 162] on html "Core Design System JL Version Current draft Home Documentation Analytics Code a…" at bounding box center [268, 148] width 536 height 297
click at [500, 176] on div "Edit pipeline" at bounding box center [507, 175] width 53 height 6
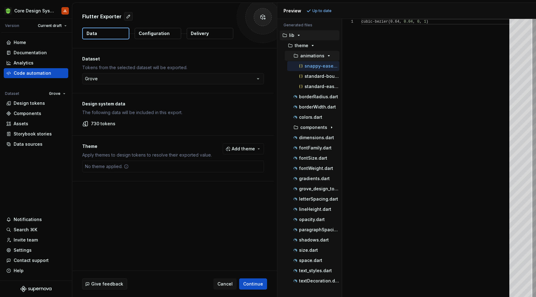
click at [327, 55] on icon "button" at bounding box center [329, 55] width 5 height 5
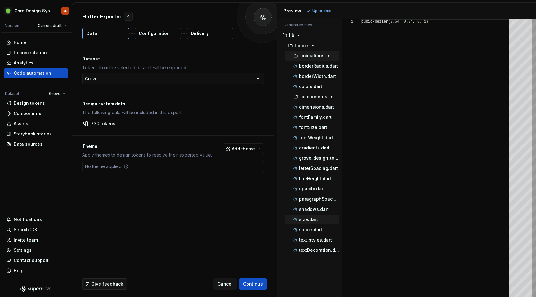
click at [313, 217] on p "size.dart" at bounding box center [308, 219] width 19 height 5
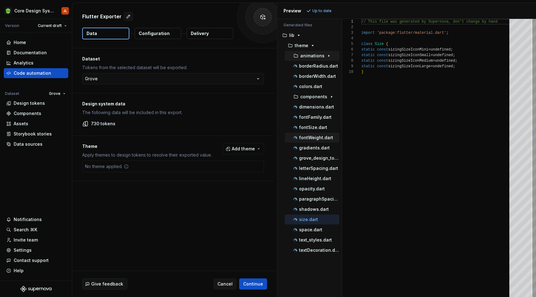
click at [316, 137] on p "fontWeight.dart" at bounding box center [316, 137] width 34 height 5
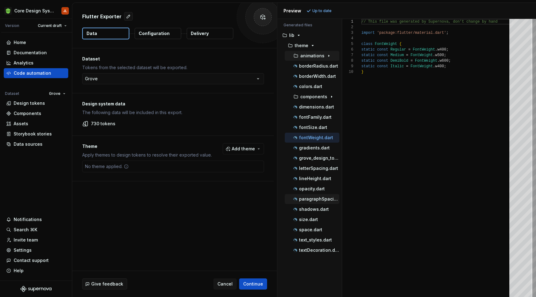
click at [311, 199] on p "paragraphSpacing.dart" at bounding box center [319, 199] width 40 height 5
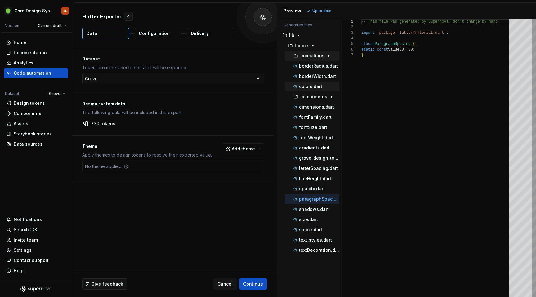
click at [312, 86] on p "colors.dart" at bounding box center [310, 86] width 23 height 5
type textarea "**********"
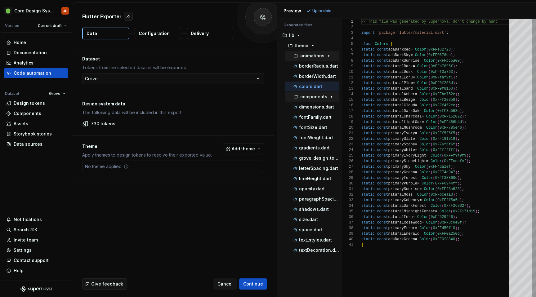
click at [330, 97] on icon "button" at bounding box center [331, 96] width 5 height 5
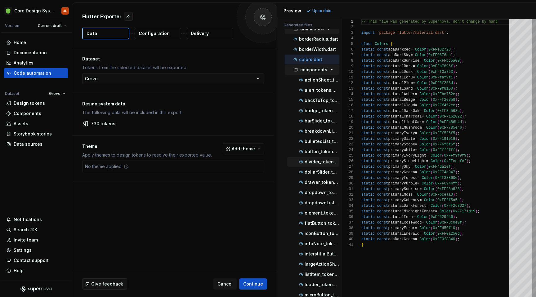
scroll to position [0, 0]
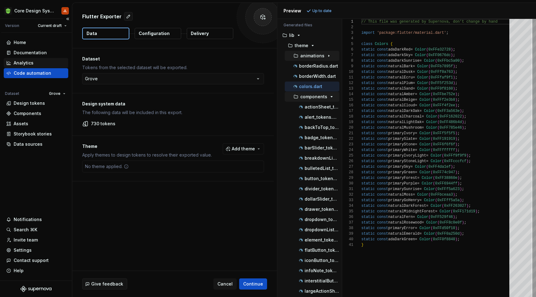
click at [29, 62] on div "Analytics" at bounding box center [24, 63] width 20 height 6
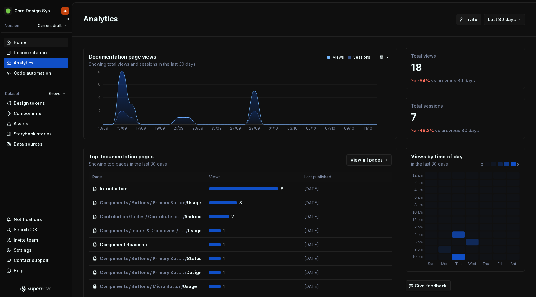
click at [19, 43] on div "Home" at bounding box center [20, 42] width 12 height 6
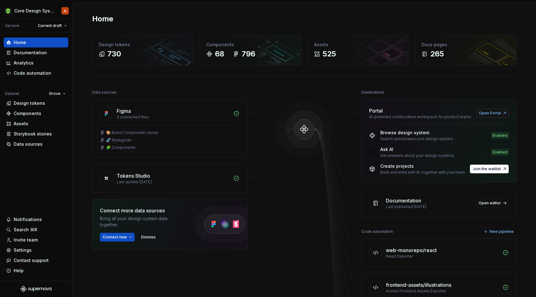
click at [496, 113] on span "Open Portal" at bounding box center [490, 113] width 22 height 5
click at [64, 94] on html "Core Design System JL Version Current draft Home Documentation Analytics Code a…" at bounding box center [268, 148] width 536 height 297
click at [67, 105] on div "GoDS" at bounding box center [79, 106] width 40 height 6
